Goal: Task Accomplishment & Management: Use online tool/utility

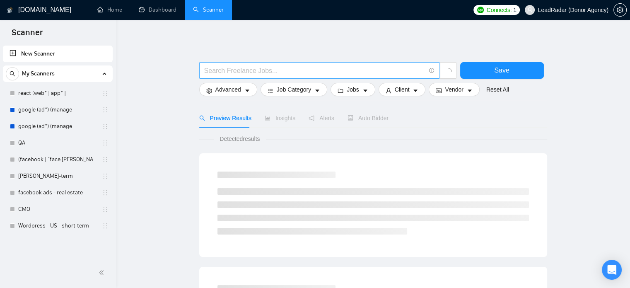
click at [286, 72] on input "text" at bounding box center [314, 70] width 221 height 10
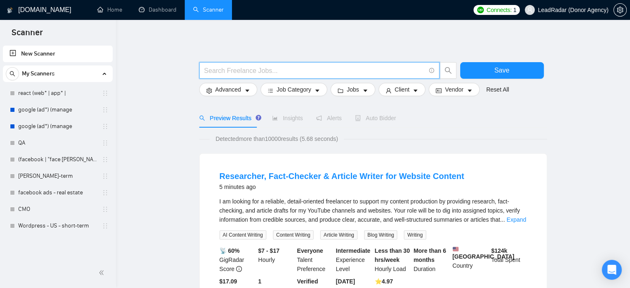
click at [237, 72] on input "text" at bounding box center [314, 70] width 221 height 10
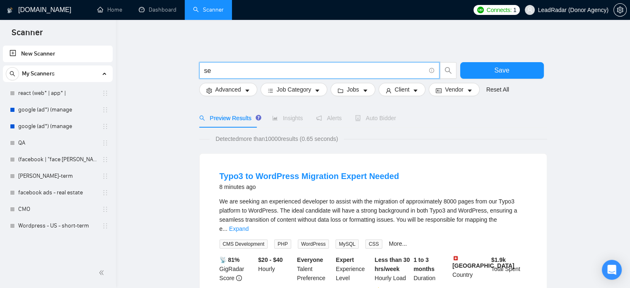
type input "s"
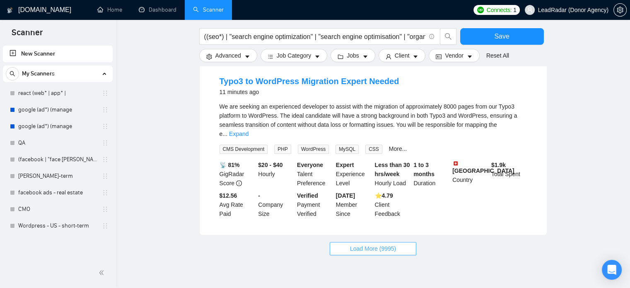
click at [370, 244] on span "Load More (9995)" at bounding box center [373, 248] width 46 height 9
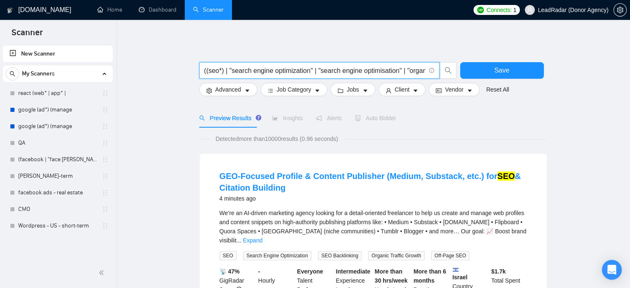
click at [417, 71] on input "((seo*) | "search engine optimization" | "search engine optimisation" | "organi…" at bounding box center [314, 70] width 221 height 10
click at [426, 71] on span "((seo*) | "search engine optimization" | "search engine optimisation" | "organi…" at bounding box center [319, 70] width 240 height 17
click at [426, 72] on span "((seo*) | "search engine optimization" | "search engine optimisation" | "organi…" at bounding box center [319, 70] width 240 height 17
click at [425, 71] on span "((seo*) | "search engine optimization" | "search engine optimisation" | "organi…" at bounding box center [319, 70] width 240 height 17
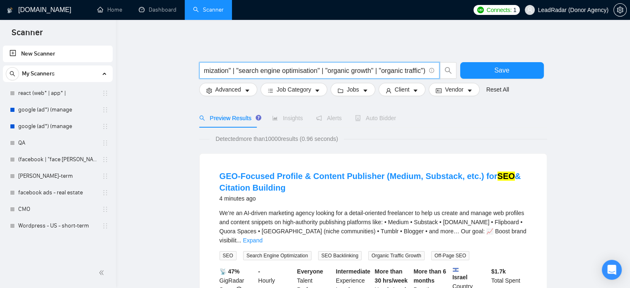
click at [423, 72] on input "((seo*) | "search engine optimization" | "search engine optimisation" | "organi…" at bounding box center [314, 70] width 221 height 10
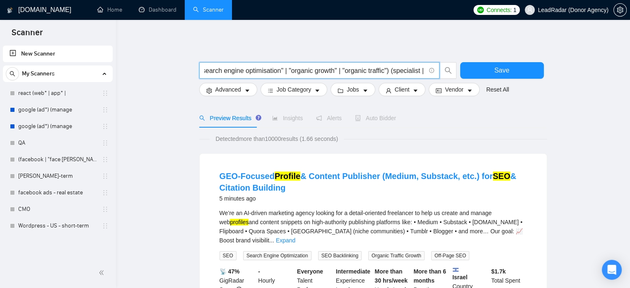
scroll to position [0, 155]
type input "((seo*) | "search engine optimization" | "search engine optimisation" | "organi…"
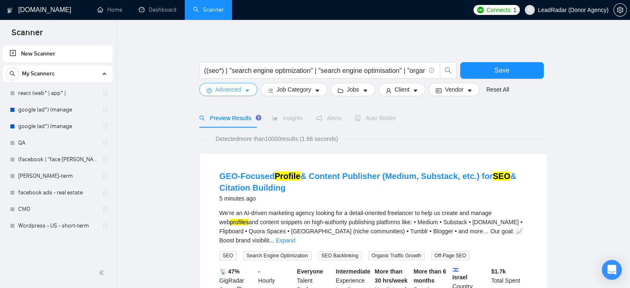
click at [238, 92] on span "Advanced" at bounding box center [228, 89] width 26 height 9
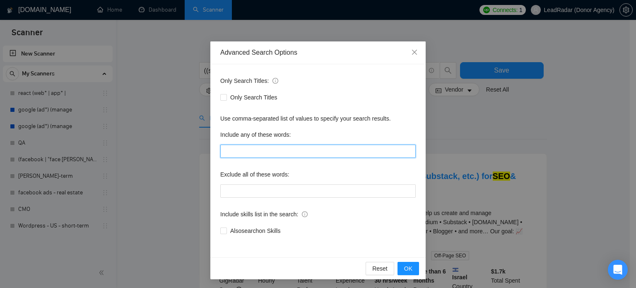
click at [258, 153] on input "text" at bounding box center [317, 150] width 195 height 13
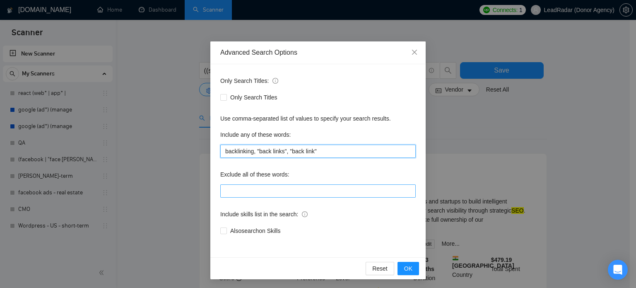
type input "backlinking, "back links", "back link""
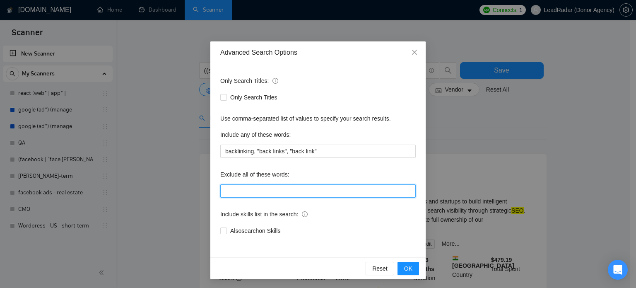
click at [252, 193] on input "text" at bounding box center [317, 190] width 195 height 13
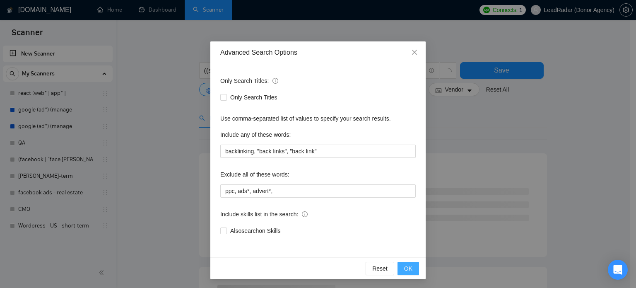
click at [410, 270] on button "OK" at bounding box center [408, 268] width 22 height 13
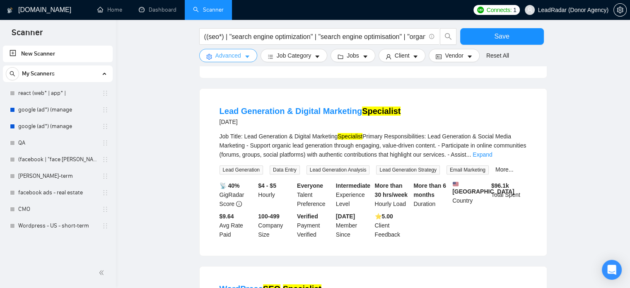
scroll to position [252, 0]
click at [238, 55] on span "Advanced" at bounding box center [228, 55] width 26 height 9
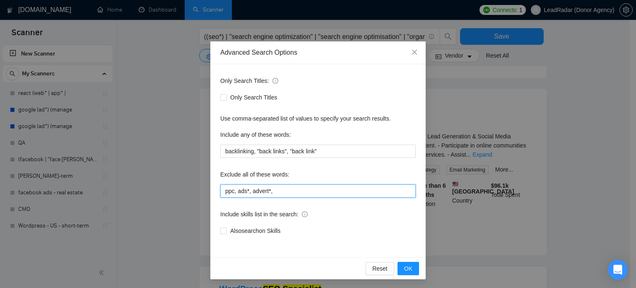
click at [305, 193] on input "ppc, ads*, advert*," at bounding box center [317, 190] width 195 height 13
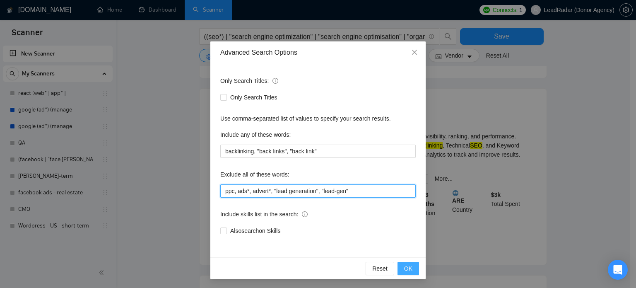
type input "ppc, ads*, advert*, "lead generation", "lead-gen""
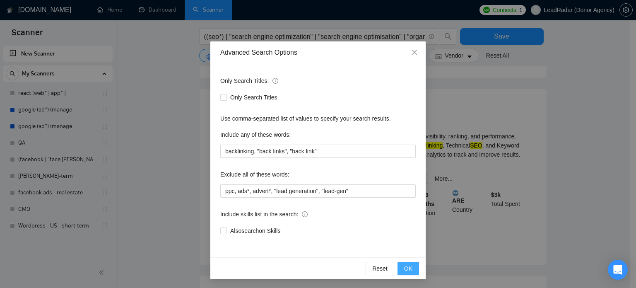
click at [404, 270] on span "OK" at bounding box center [408, 268] width 8 height 9
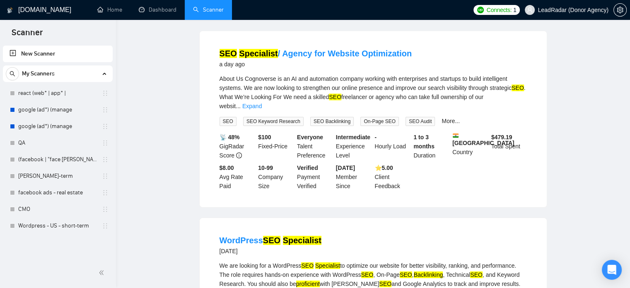
scroll to position [0, 0]
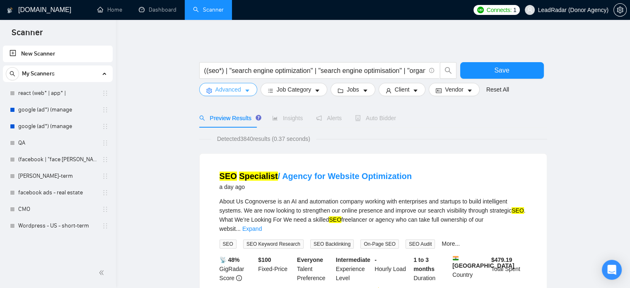
click at [239, 91] on span "Advanced" at bounding box center [228, 89] width 26 height 9
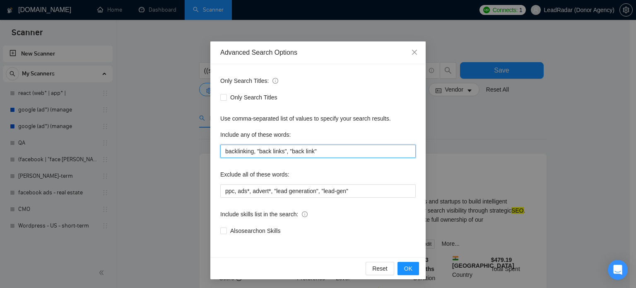
click at [326, 145] on input "backlinking, "back links", "back link"" at bounding box center [317, 150] width 195 height 13
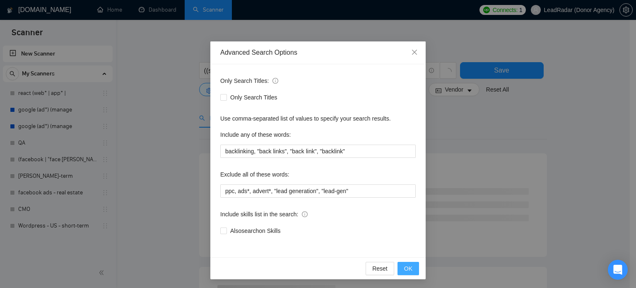
click at [411, 268] on button "OK" at bounding box center [408, 268] width 22 height 13
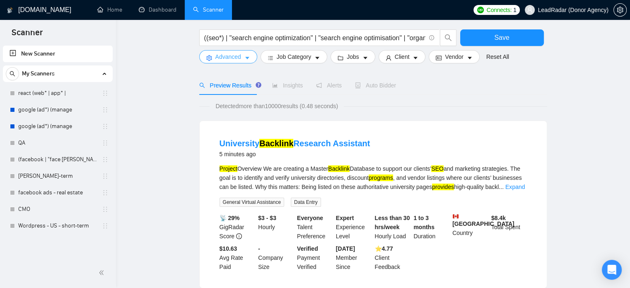
scroll to position [32, 0]
click at [238, 53] on span "Advanced" at bounding box center [228, 57] width 26 height 9
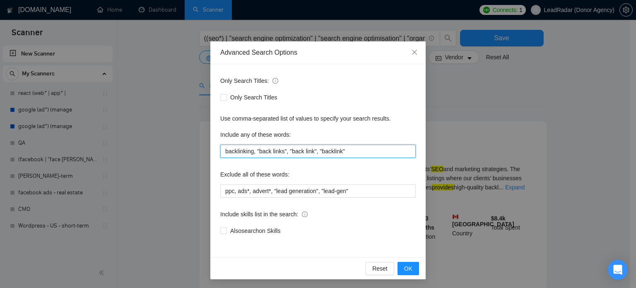
click at [329, 150] on input "backlinking, "back links", "back link", "backlink"" at bounding box center [317, 150] width 195 height 13
click at [354, 151] on input "backlinking, "back links", "back link", "backlink"" at bounding box center [317, 150] width 195 height 13
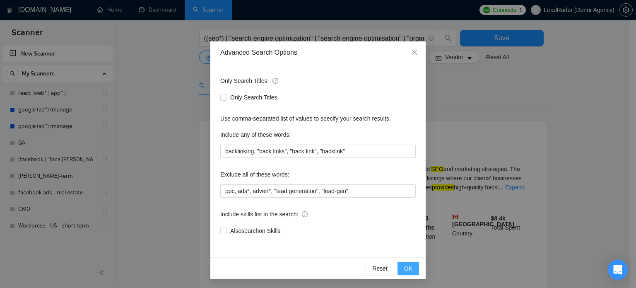
click at [404, 267] on span "OK" at bounding box center [408, 268] width 8 height 9
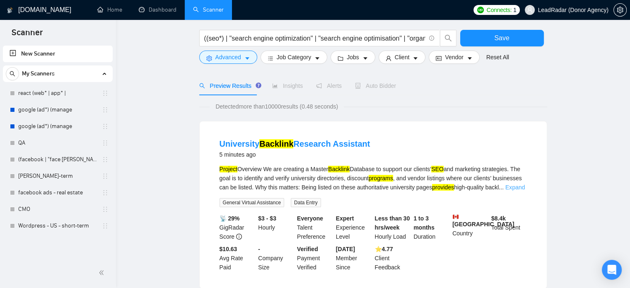
click at [517, 189] on link "Expand" at bounding box center [514, 187] width 19 height 7
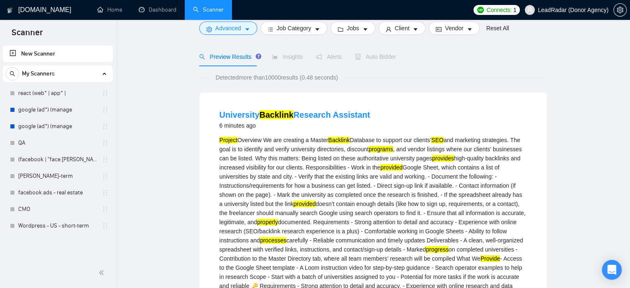
scroll to position [0, 0]
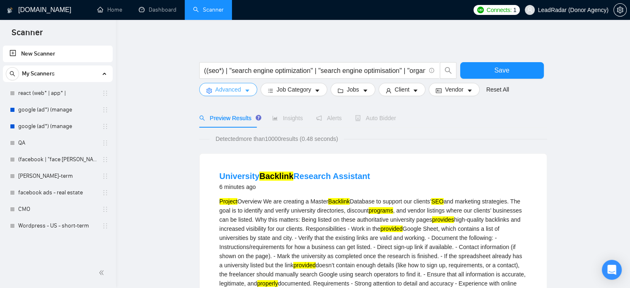
click at [235, 89] on span "Advanced" at bounding box center [228, 89] width 26 height 9
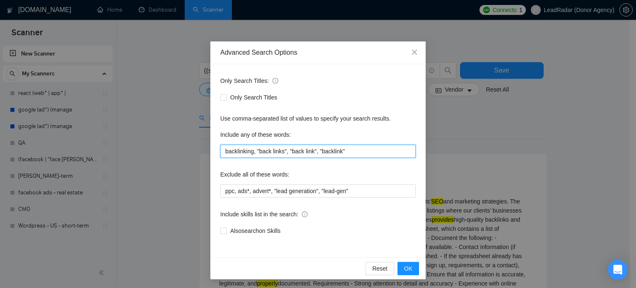
click at [354, 155] on input "backlinking, "back links", "back link", "backlink"" at bounding box center [317, 150] width 195 height 13
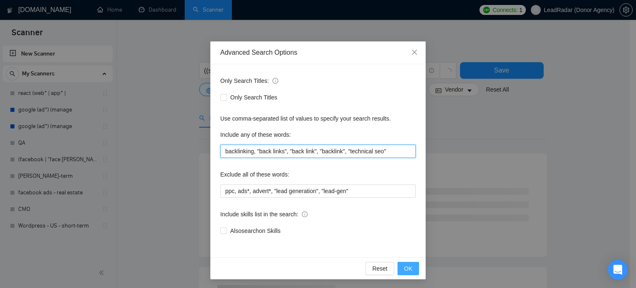
type input "backlinking, "back links", "back link", "backlink", "technical seo""
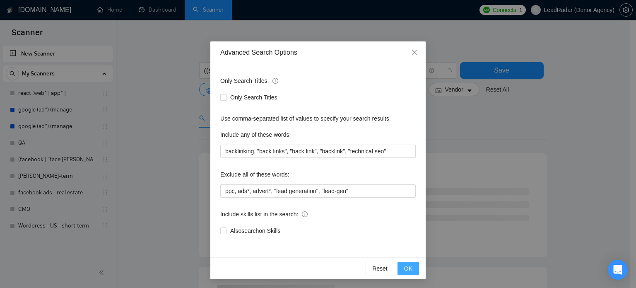
click at [409, 271] on button "OK" at bounding box center [408, 268] width 22 height 13
